Goal: Navigation & Orientation: Understand site structure

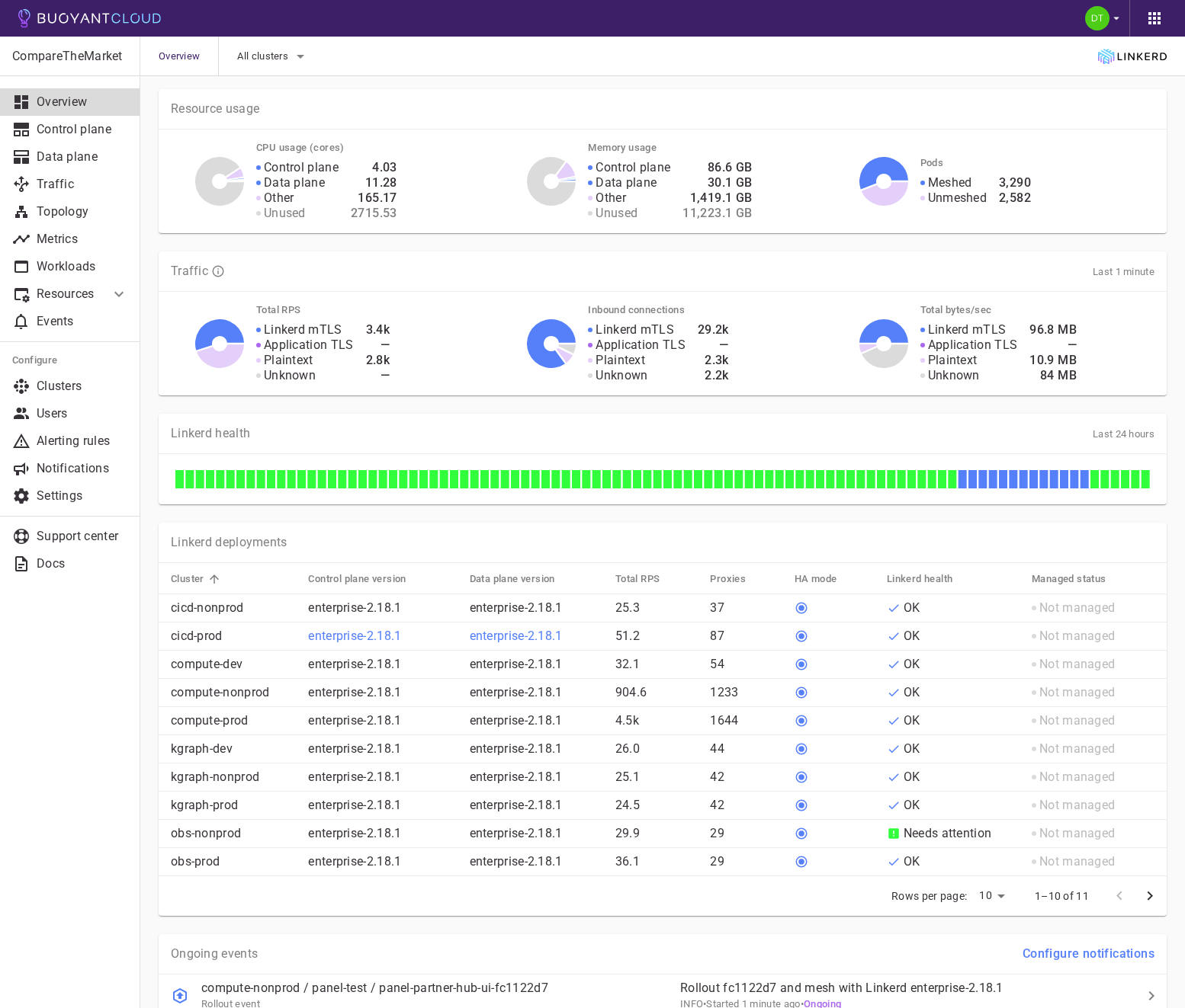
scroll to position [247, 0]
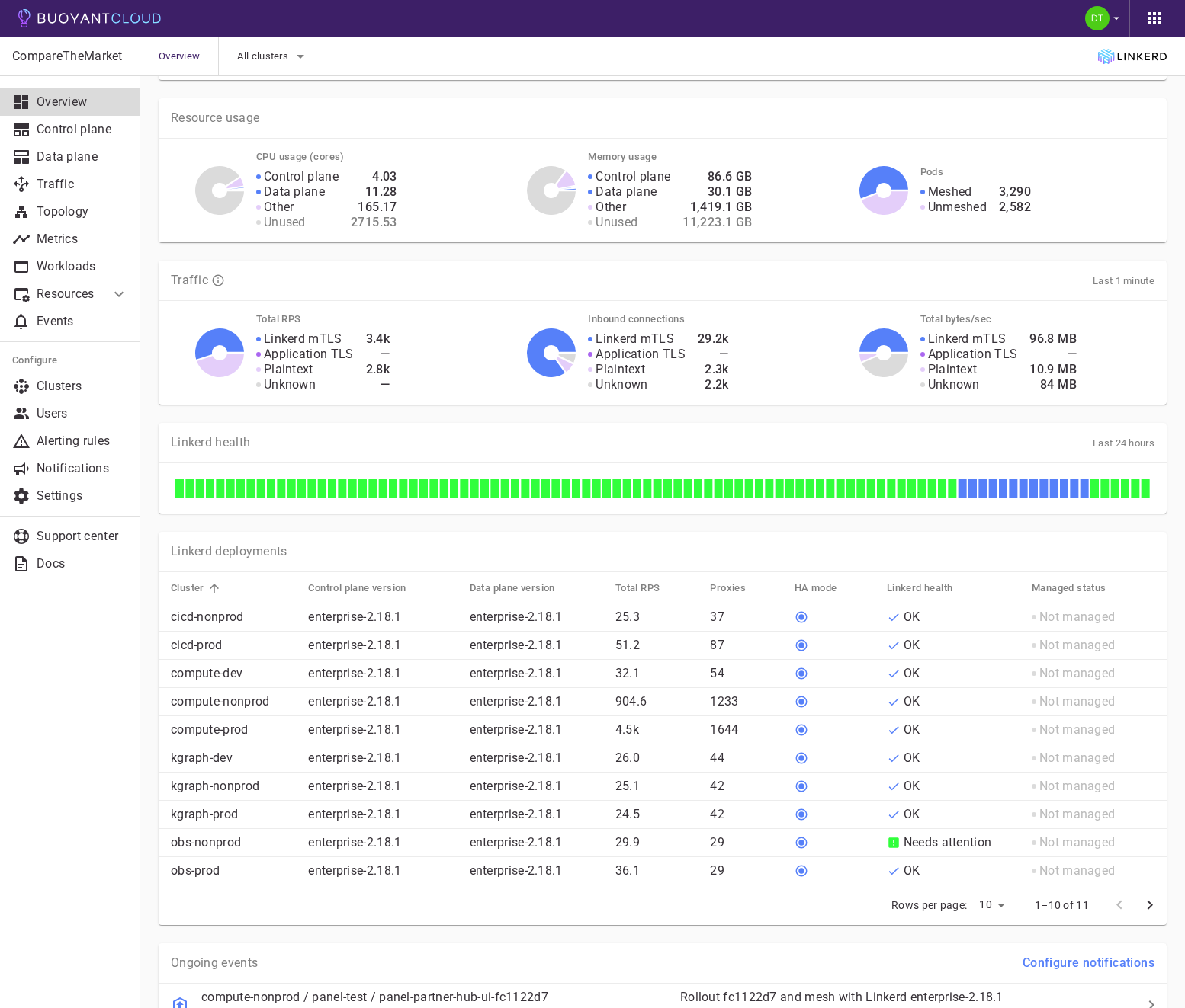
click at [68, 287] on p "Resources" at bounding box center [67, 294] width 61 height 15
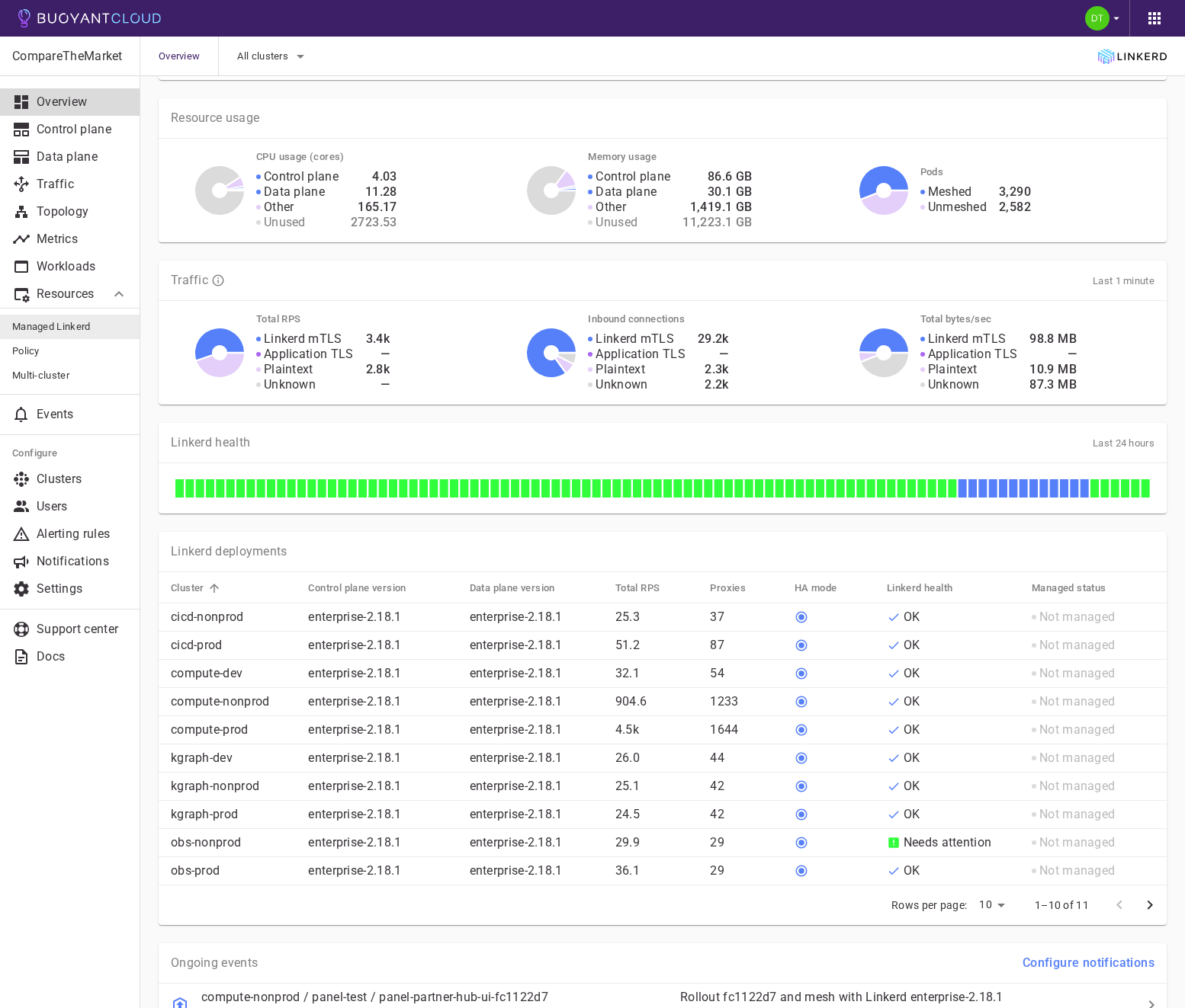
click at [68, 322] on span "Managed Linkerd" at bounding box center [70, 327] width 116 height 12
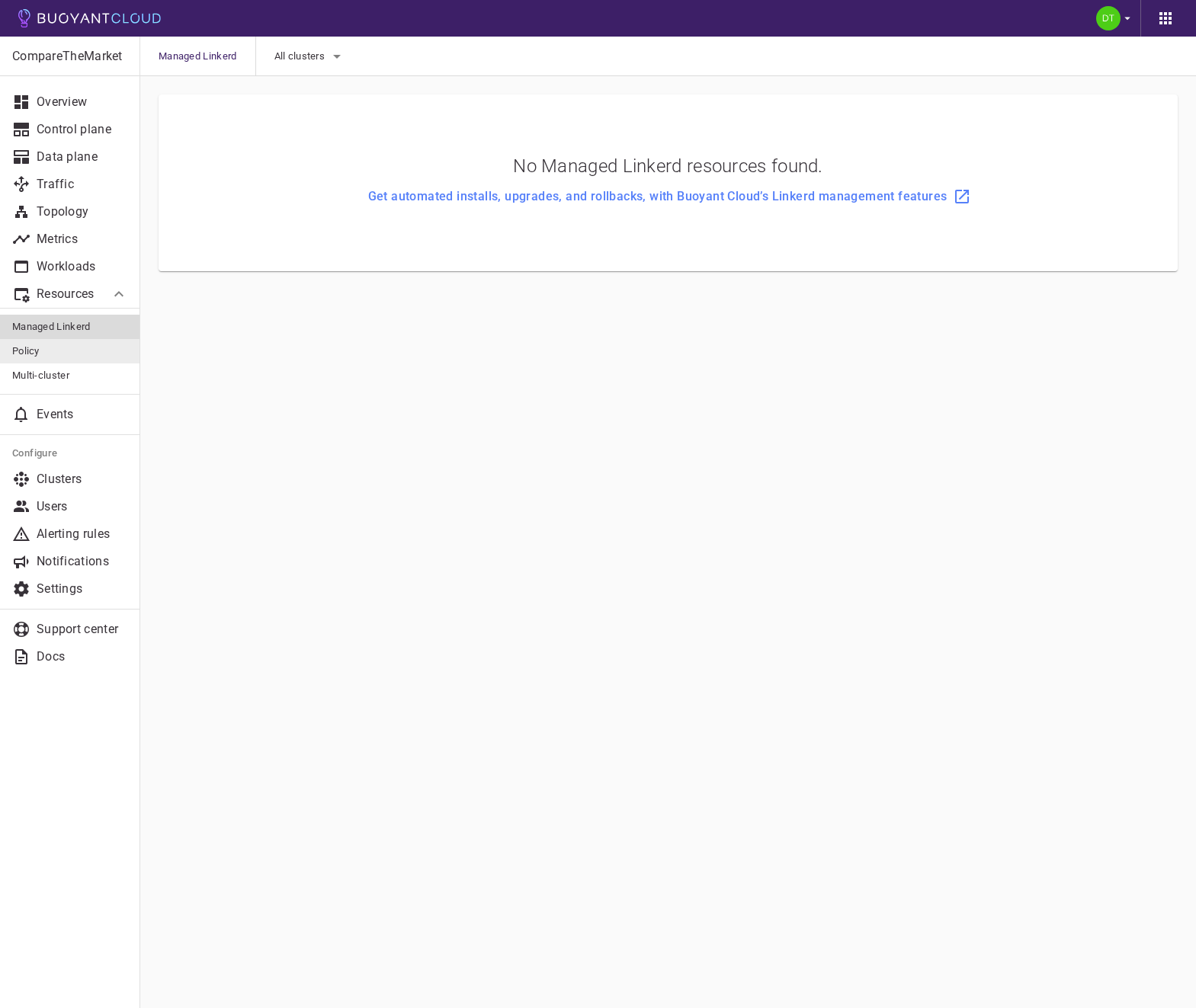
click at [45, 353] on span "Policy" at bounding box center [70, 351] width 116 height 12
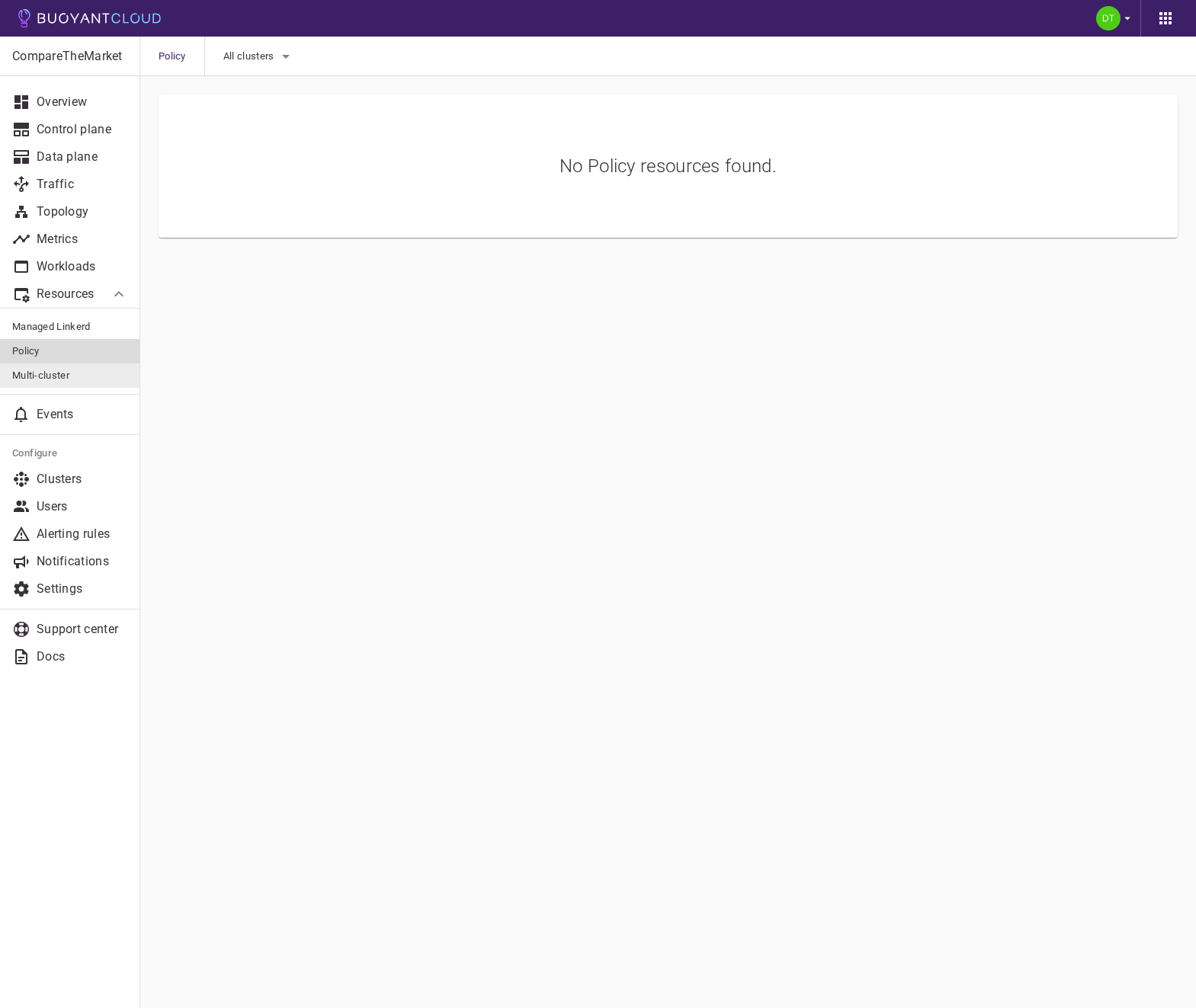
click at [61, 370] on span "Multi-cluster" at bounding box center [70, 375] width 116 height 12
click at [96, 154] on p "Data plane" at bounding box center [82, 157] width 91 height 15
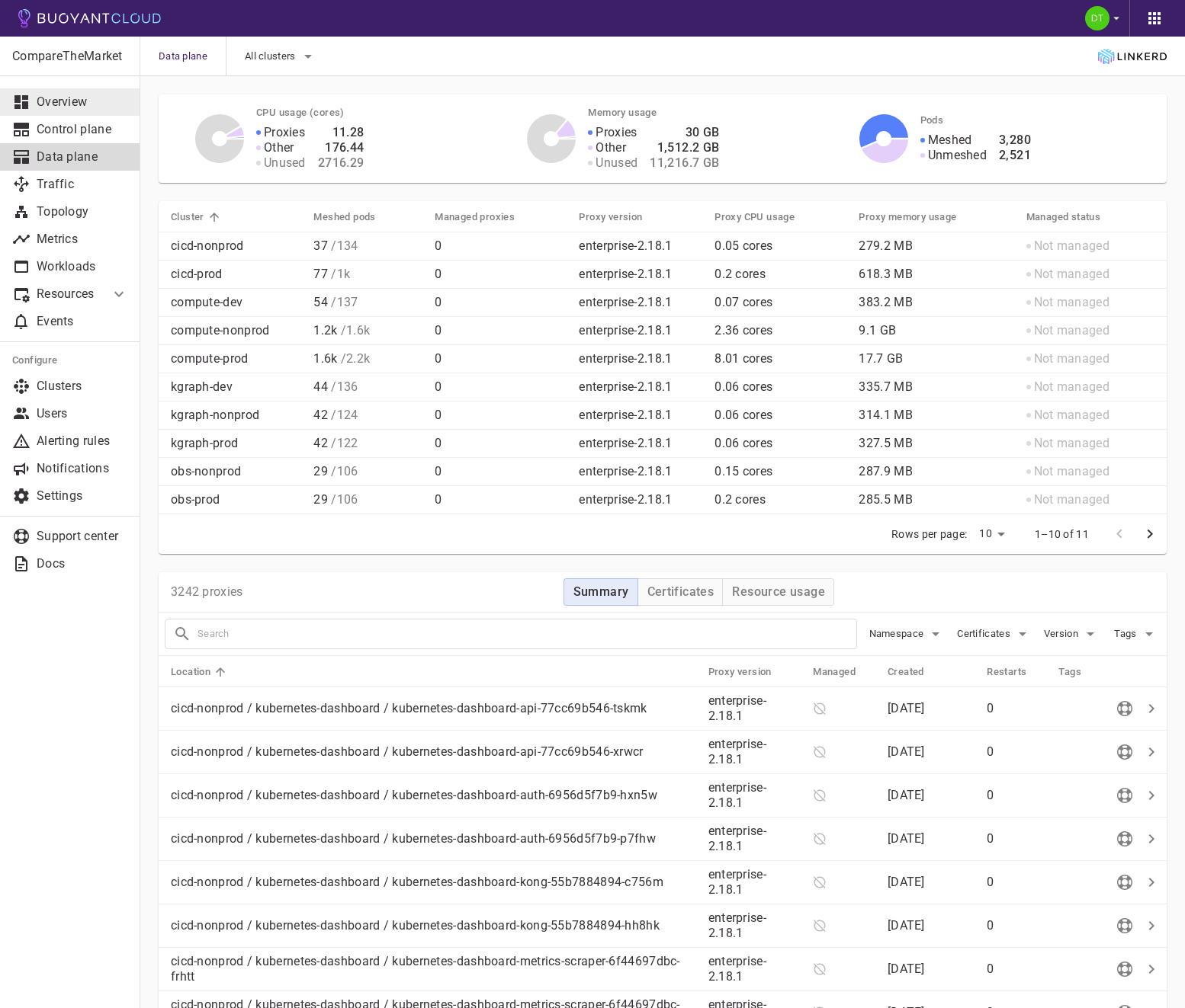
click at [47, 104] on p "Overview" at bounding box center [82, 102] width 91 height 15
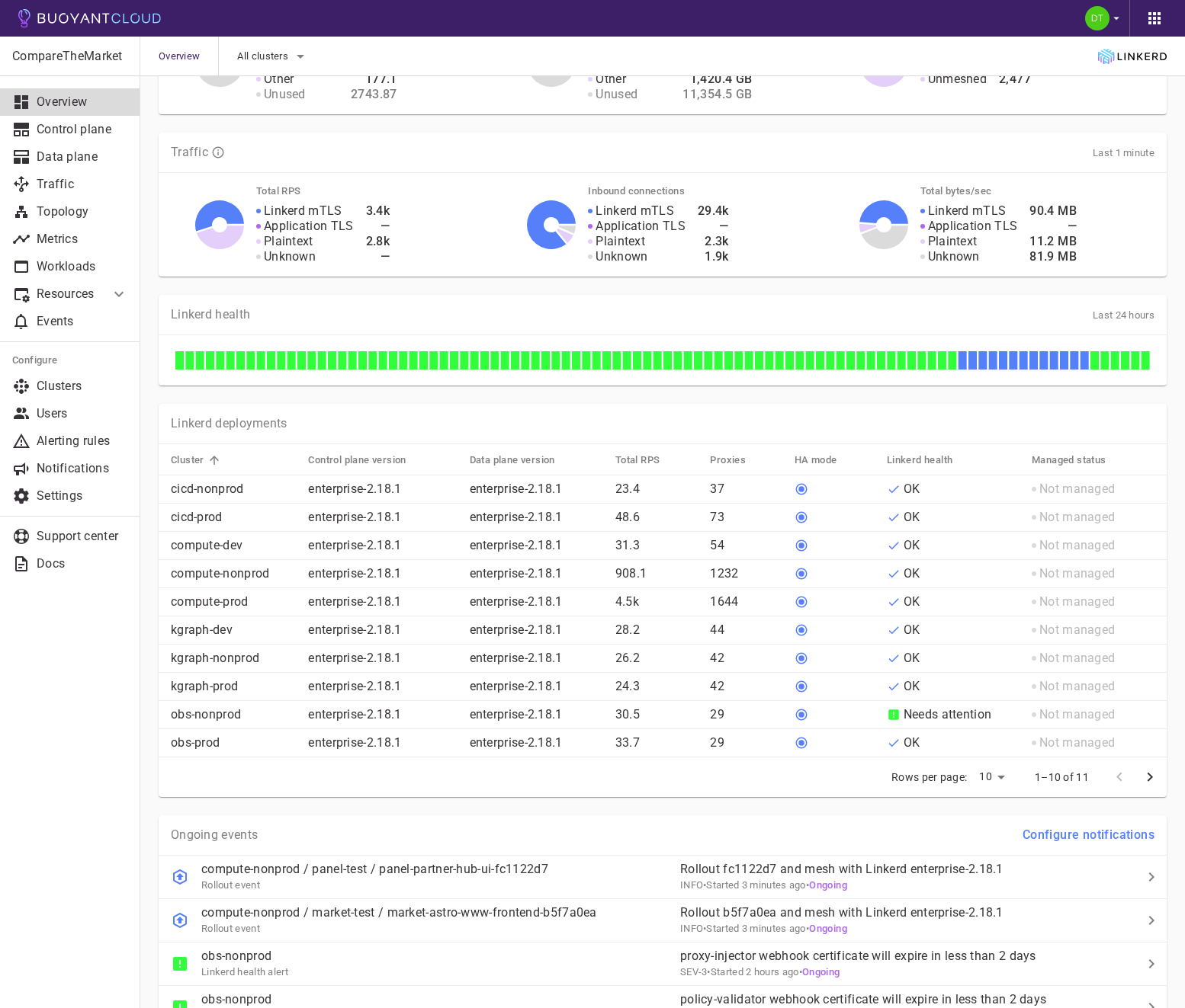
scroll to position [500, 0]
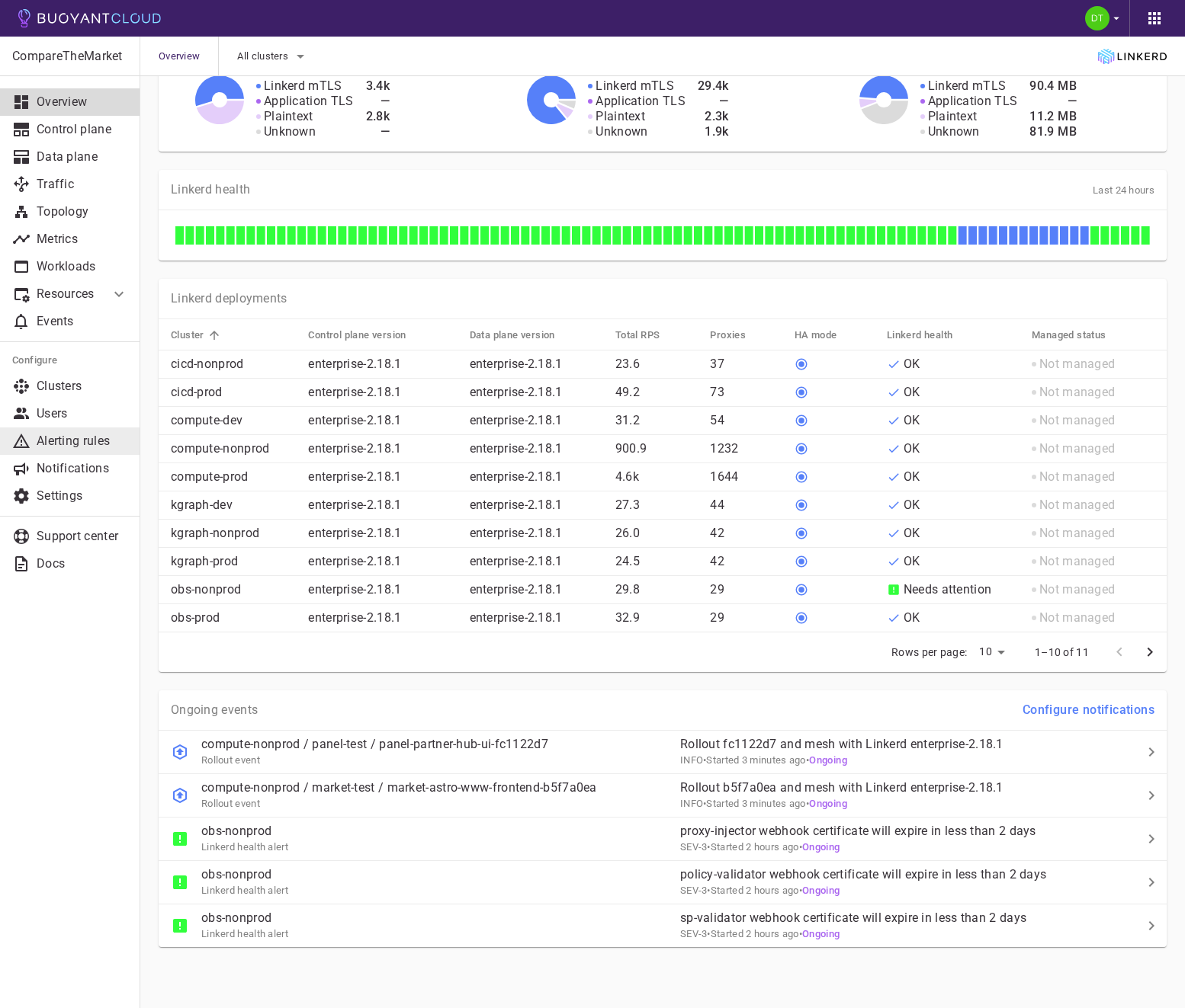
click at [63, 445] on p "Alerting rules" at bounding box center [82, 441] width 91 height 15
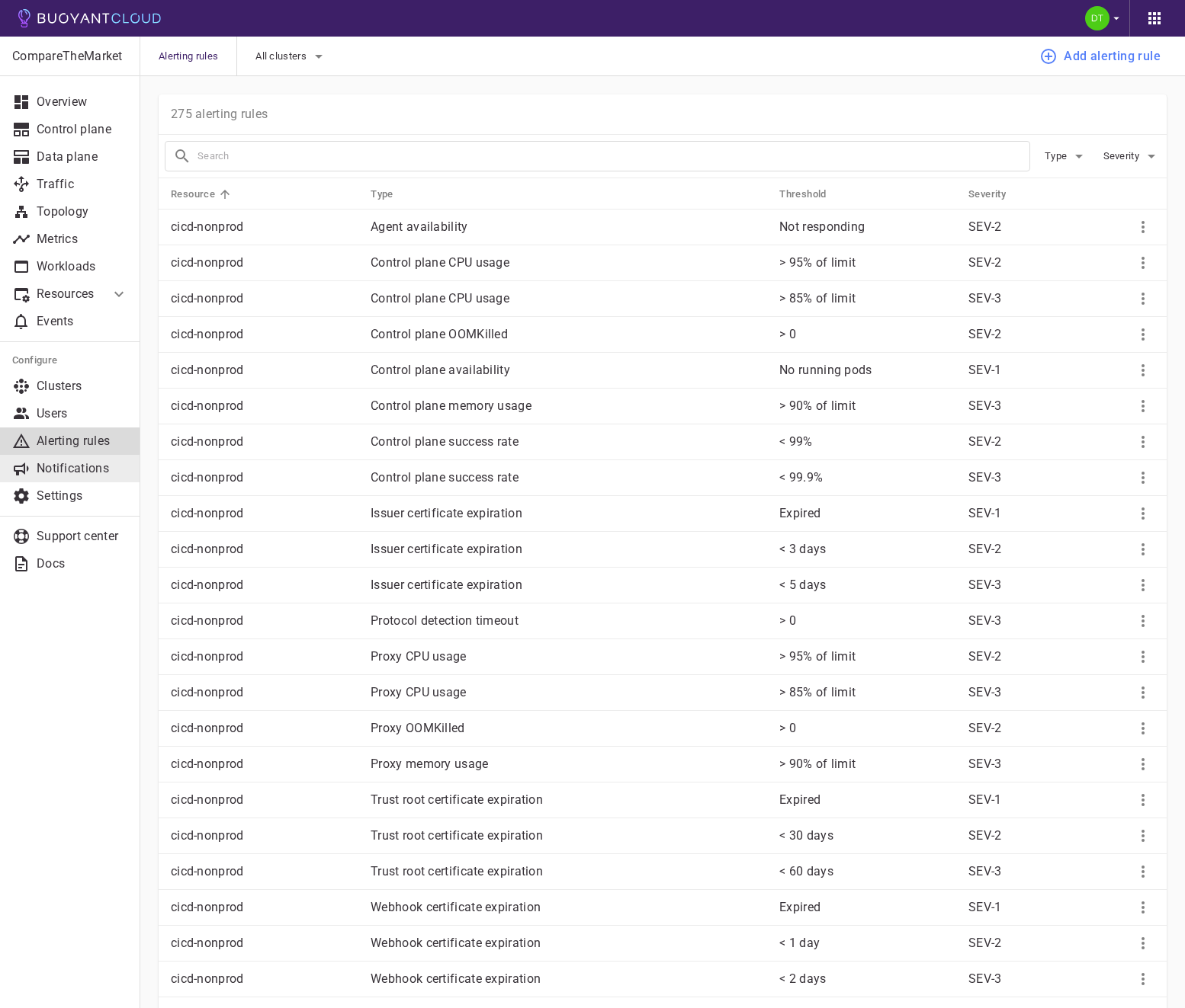
click at [67, 461] on p "Notifications" at bounding box center [82, 469] width 91 height 15
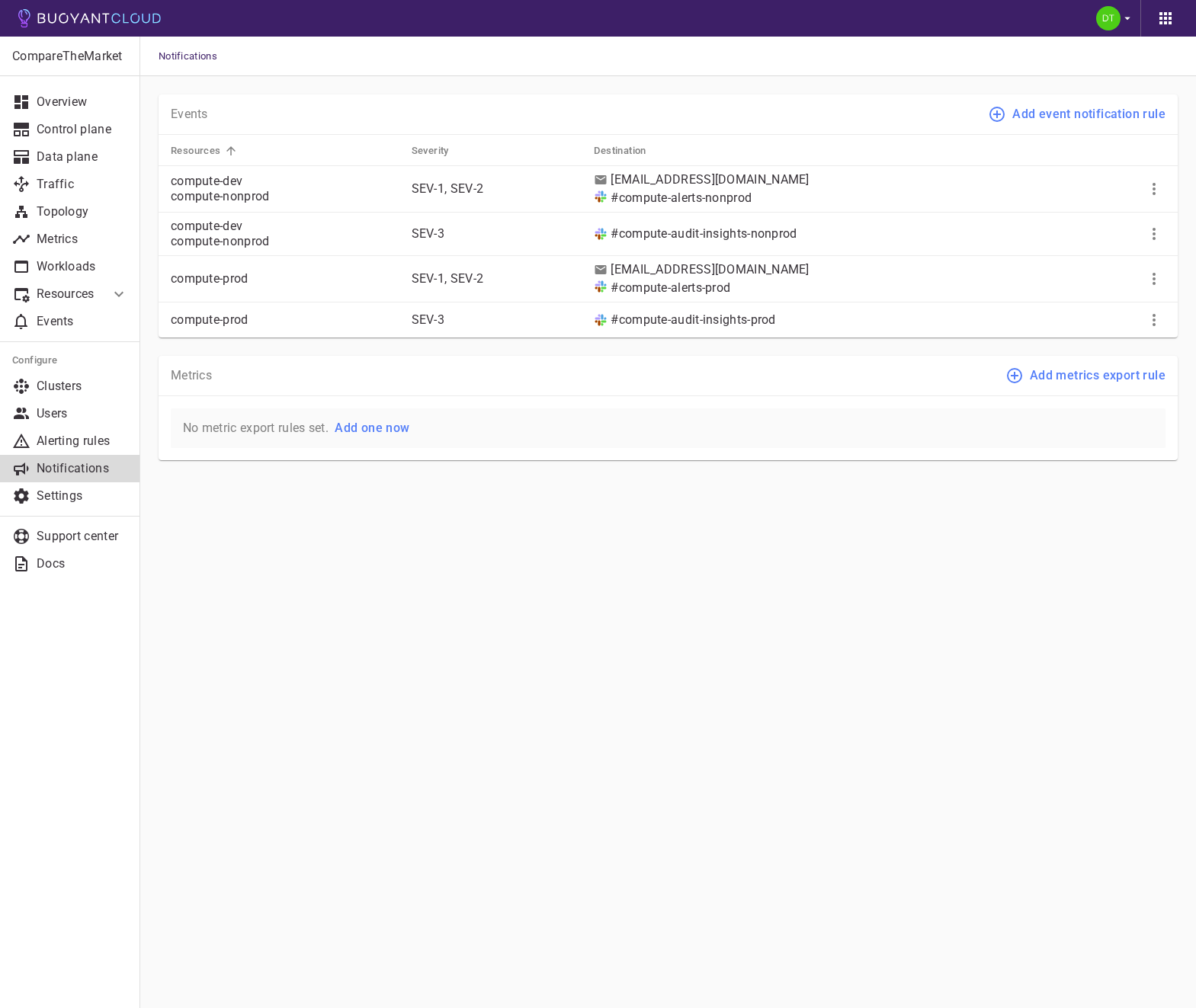
click at [607, 562] on main "Notifications CompareTheMarket Overview Control plane Data plane Traffic Topolo…" at bounding box center [668, 504] width 1056 height 1008
